Goal: Task Accomplishment & Management: Manage account settings

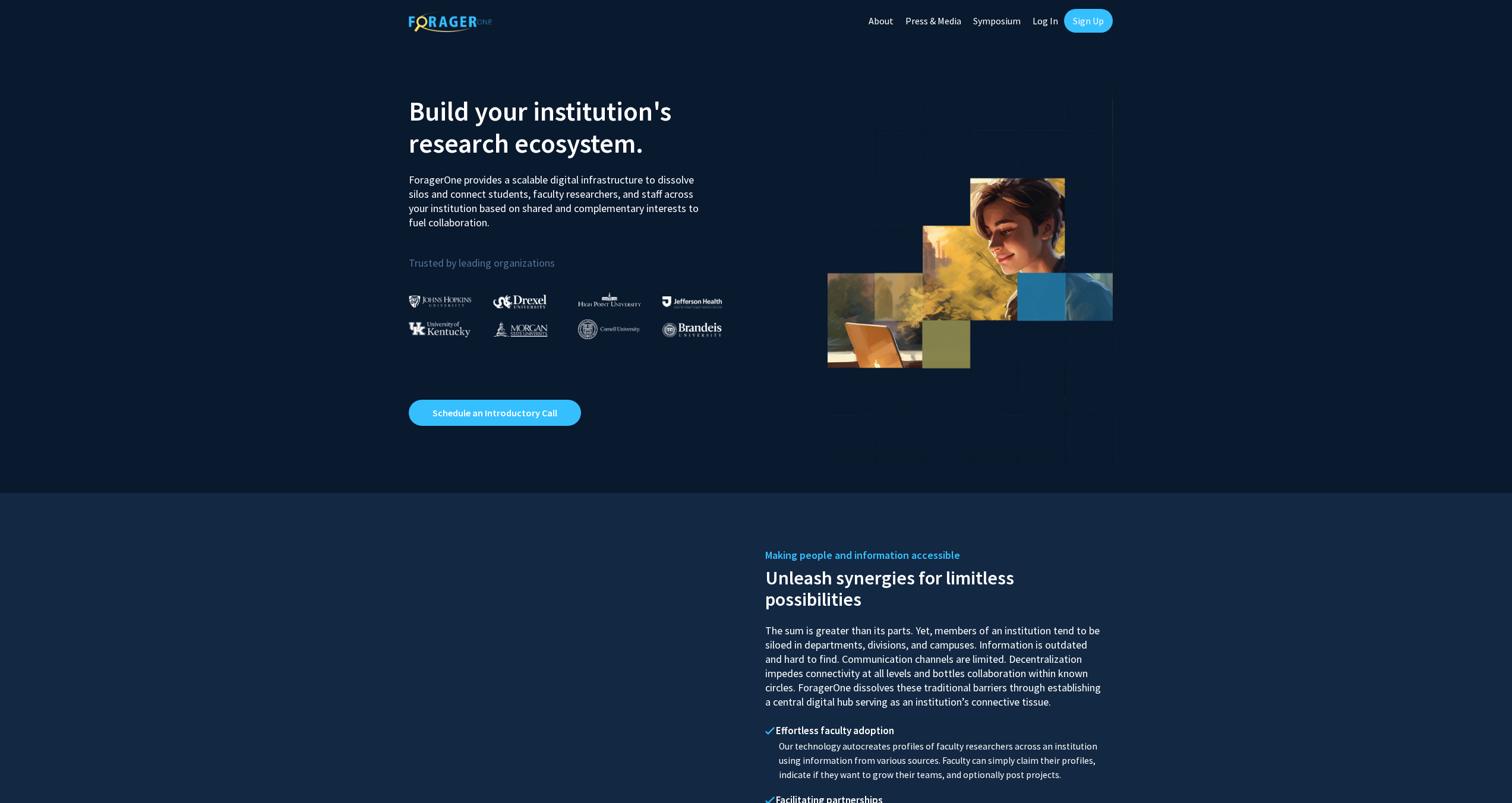
click at [1055, 22] on link "Log In" at bounding box center [1044, 20] width 37 height 42
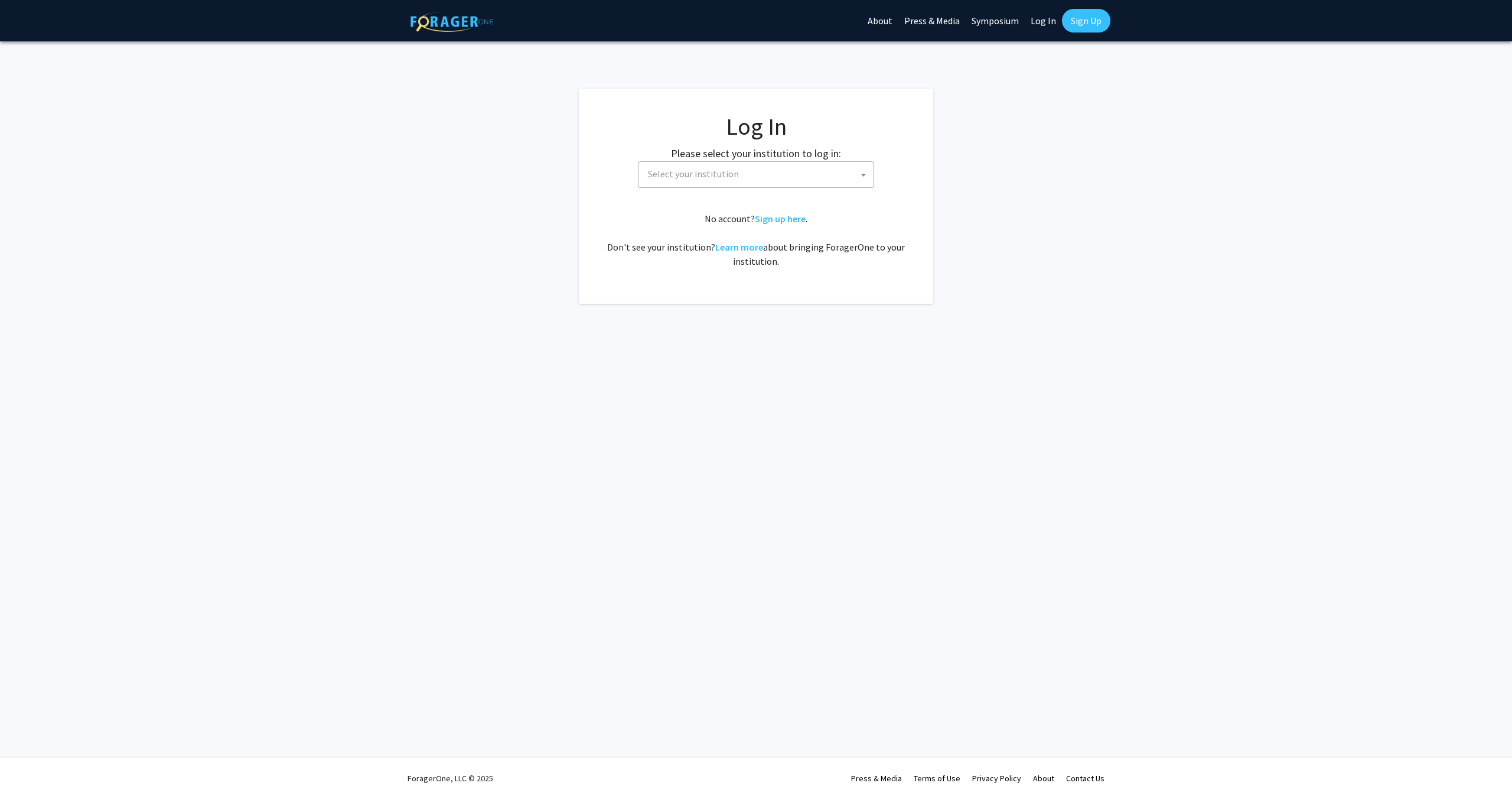
click at [812, 173] on span "Select your institution" at bounding box center [759, 174] width 231 height 24
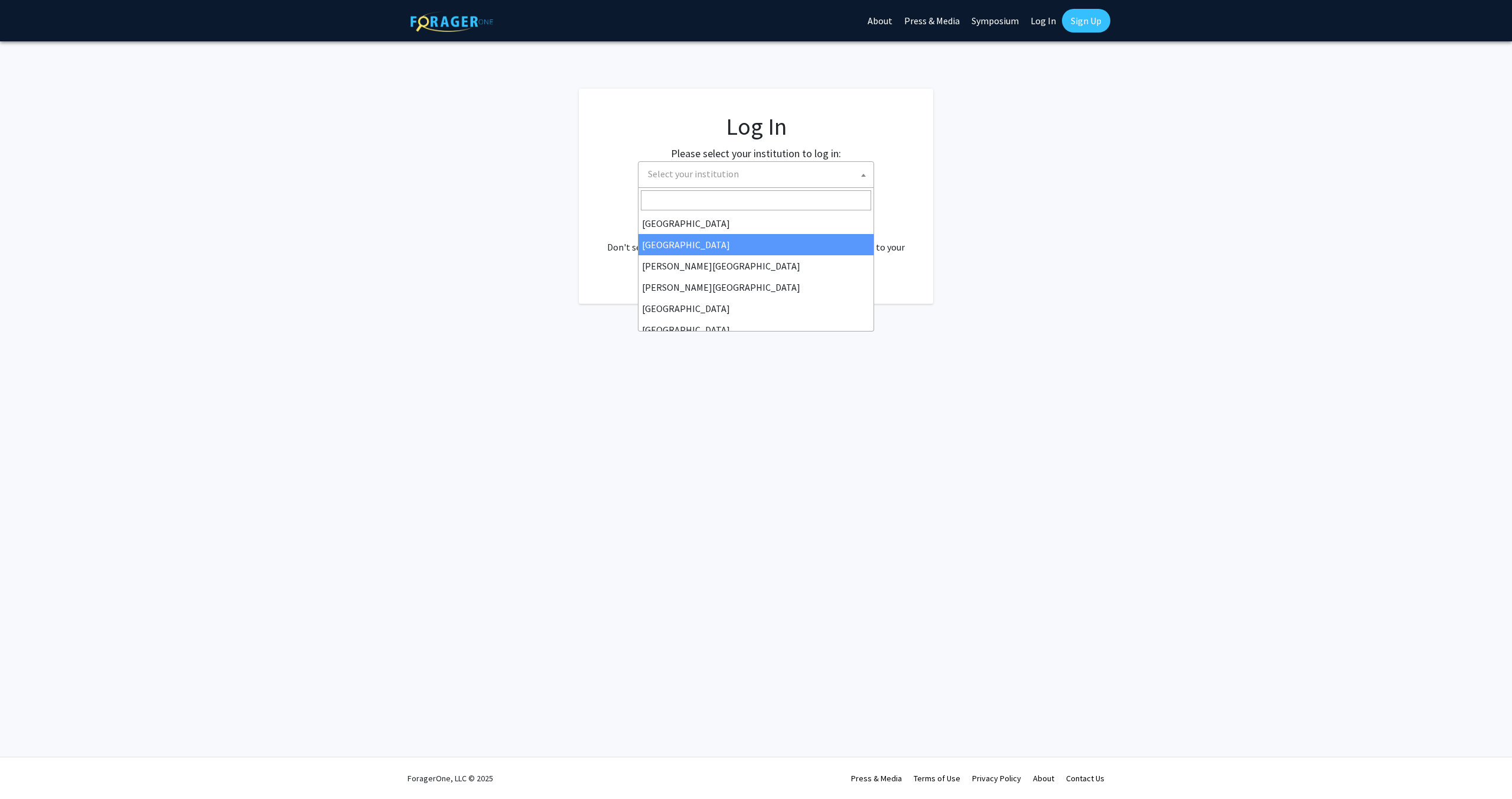
select select "10"
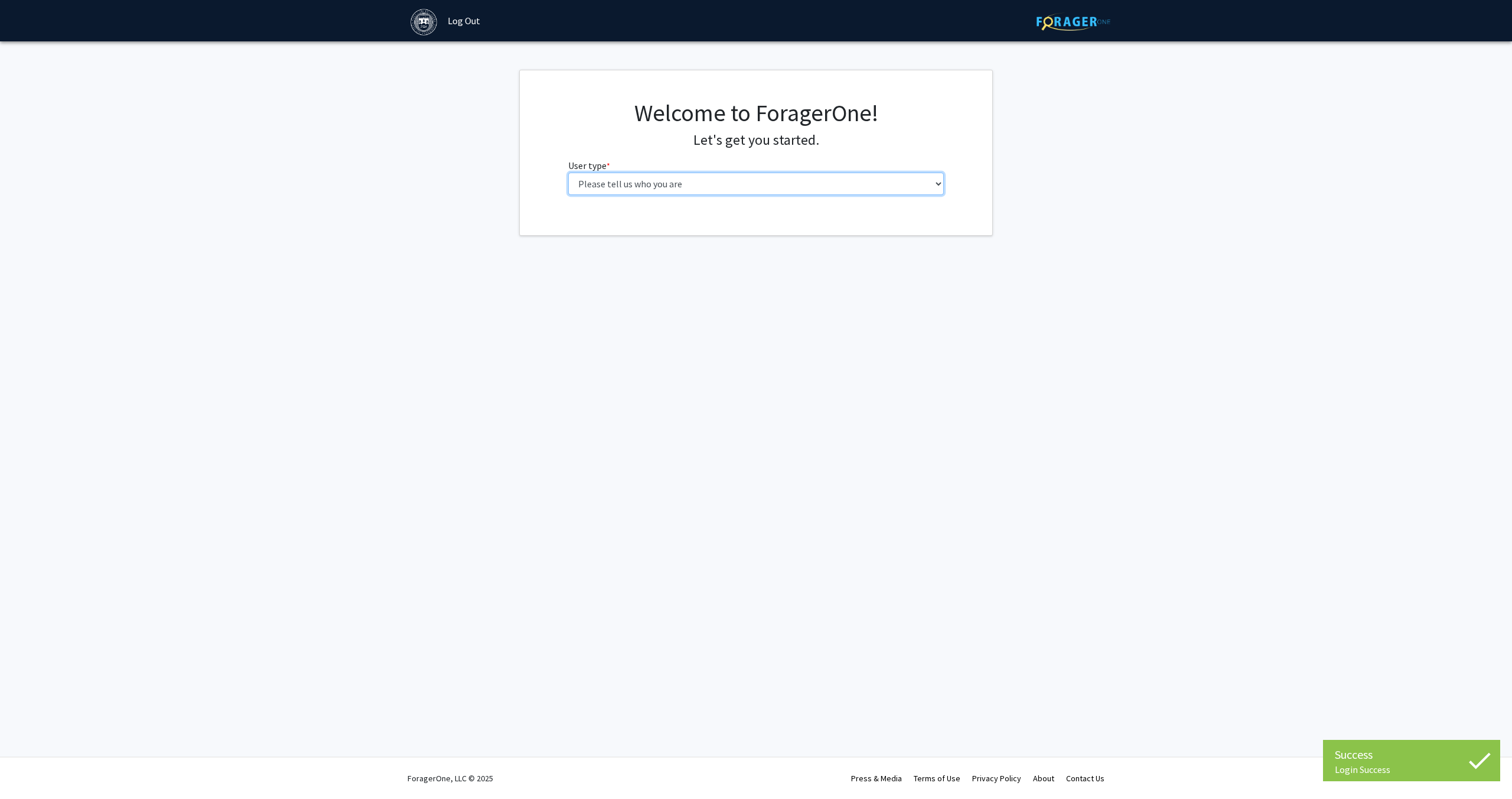
click at [709, 188] on select "Please tell us who you are Undergraduate Student Master's Student Doctoral Cand…" at bounding box center [756, 184] width 376 height 23
select select "6: adminAssistant"
